Goal: Information Seeking & Learning: Check status

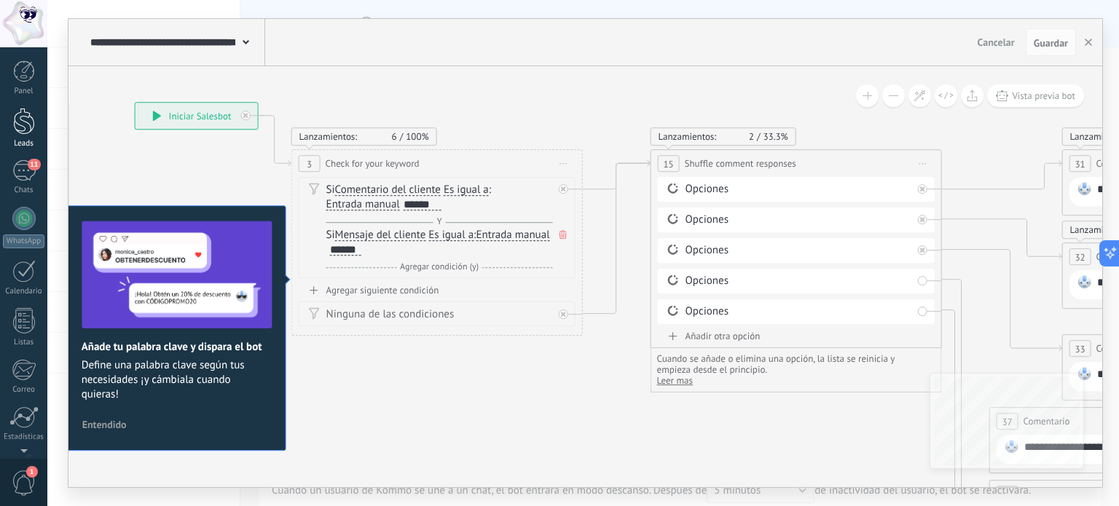
click at [26, 116] on div at bounding box center [24, 121] width 22 height 27
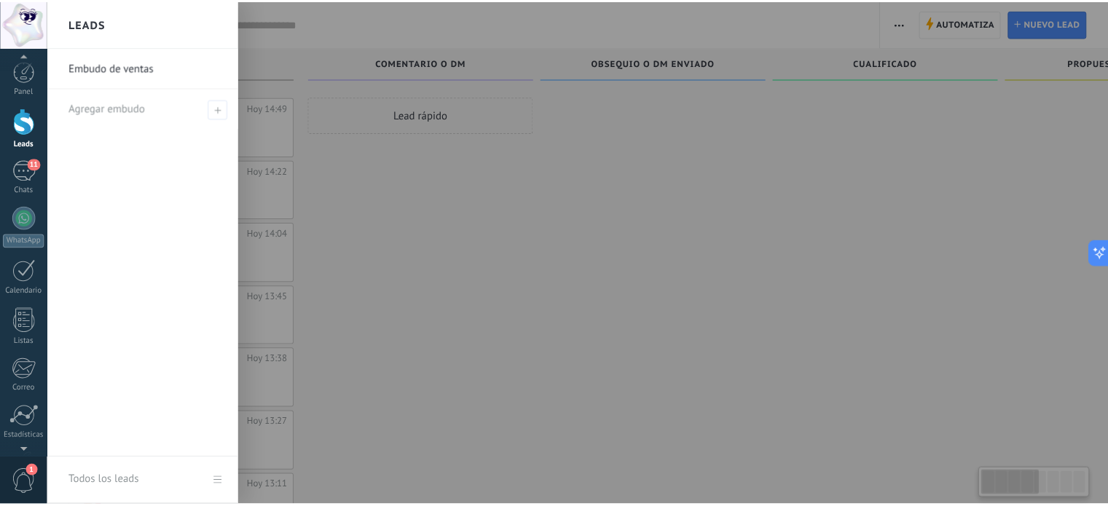
scroll to position [99, 0]
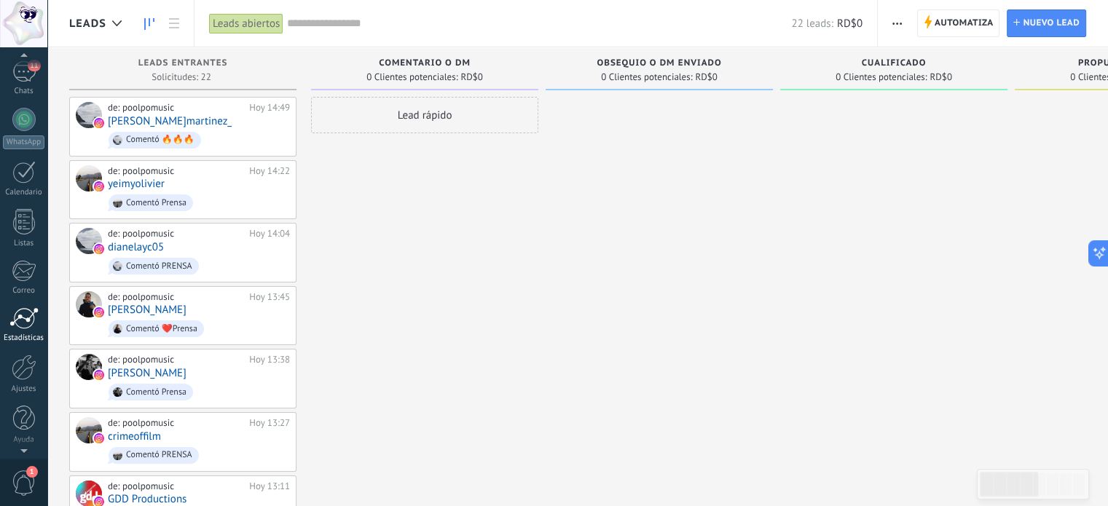
click at [17, 317] on div at bounding box center [23, 318] width 29 height 22
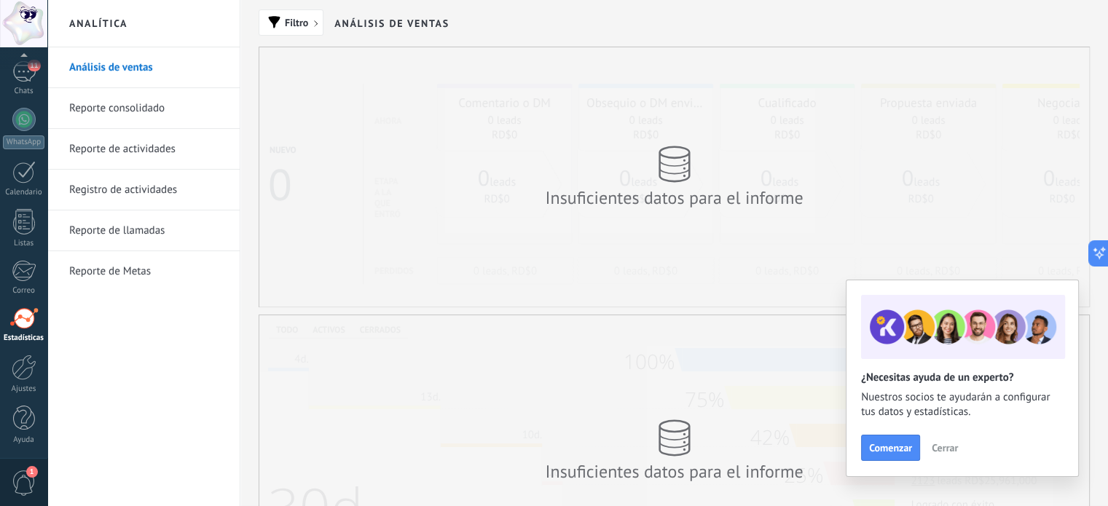
click at [190, 140] on link "Reporte de actividades" at bounding box center [147, 149] width 156 height 41
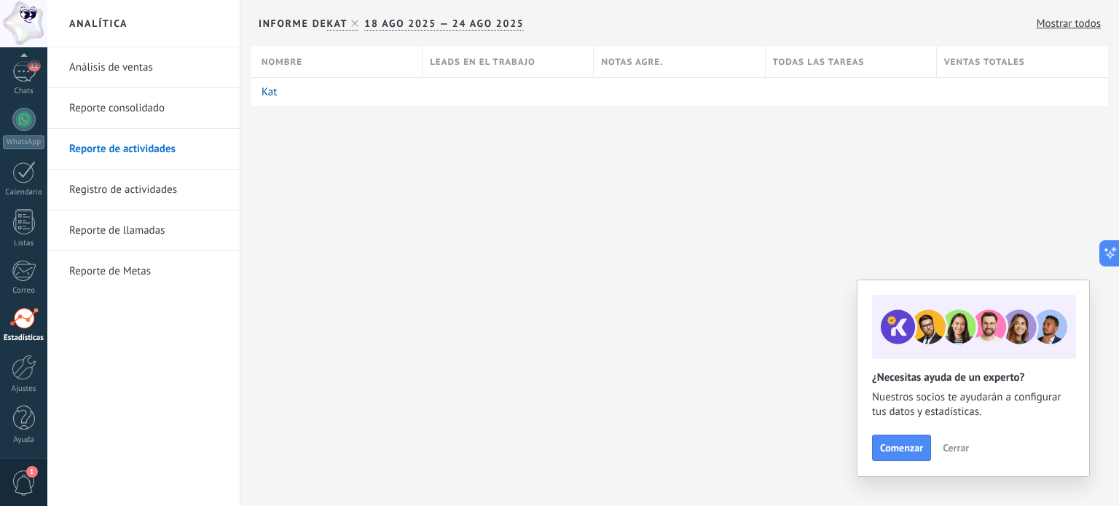
click at [150, 189] on link "Registro de actividades" at bounding box center [147, 190] width 156 height 41
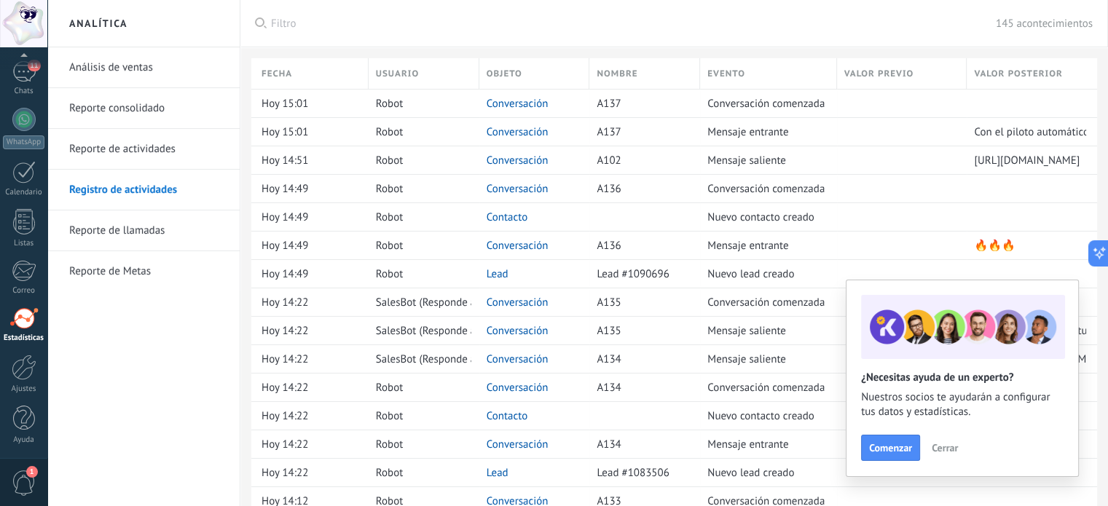
click at [940, 448] on span "Cerrar" at bounding box center [945, 448] width 26 height 10
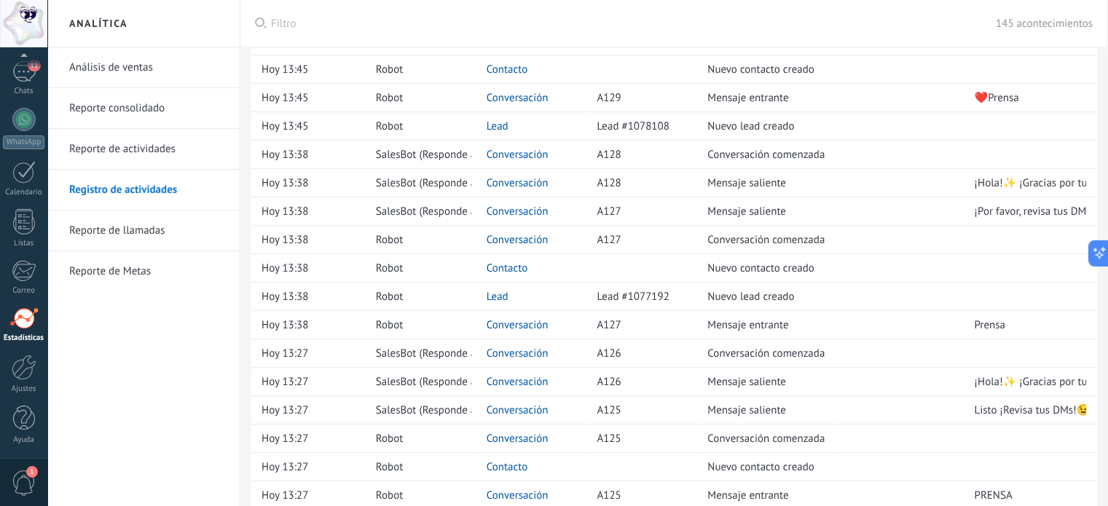
scroll to position [1043, 0]
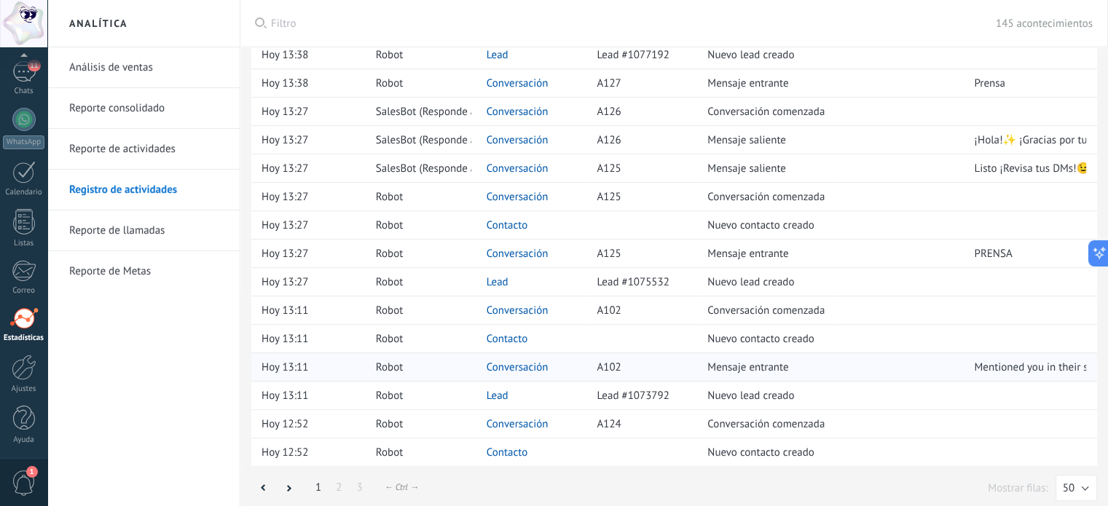
click at [1062, 361] on span "Mentioned you in their story" at bounding box center [1040, 368] width 132 height 14
